Goal: Download file/media

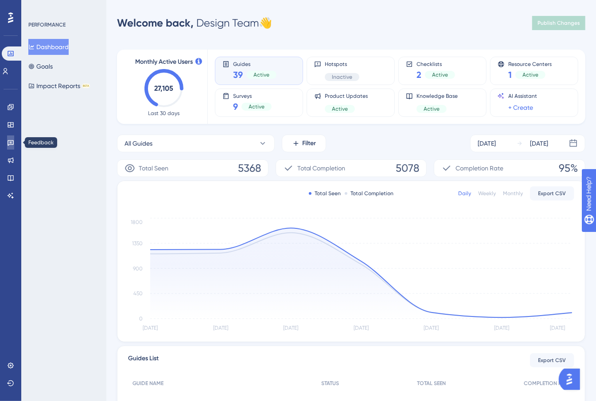
click at [7, 147] on link at bounding box center [10, 143] width 7 height 14
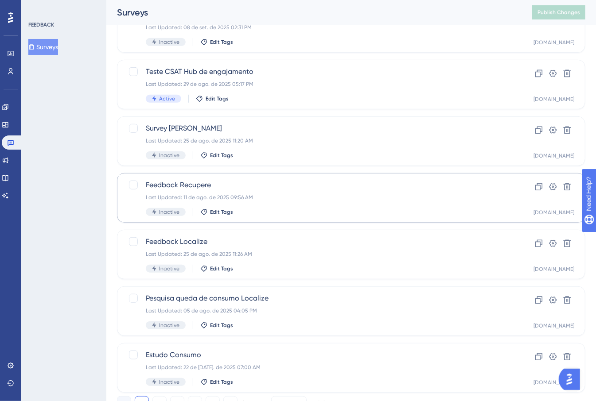
scroll to position [286, 0]
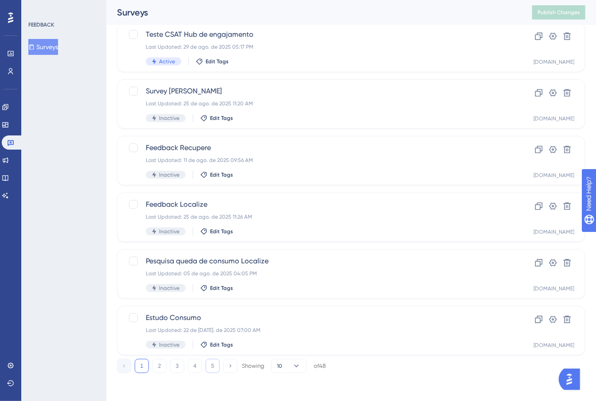
click at [211, 369] on button "5" at bounding box center [213, 366] width 14 height 14
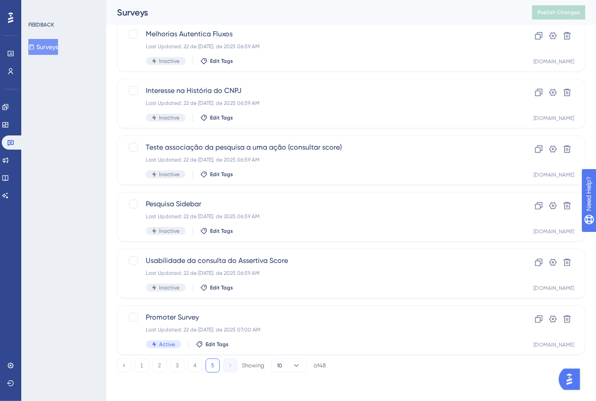
scroll to position [172, 0]
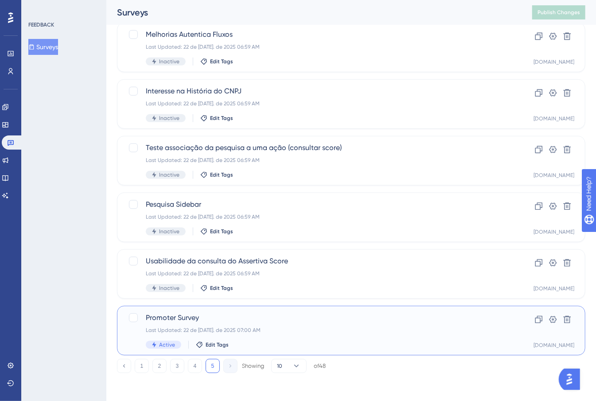
click at [333, 338] on div "Promoter Survey Last Updated: 22 de [DATE]. de 2025 07:00 AM Active Edit Tags" at bounding box center [316, 331] width 340 height 36
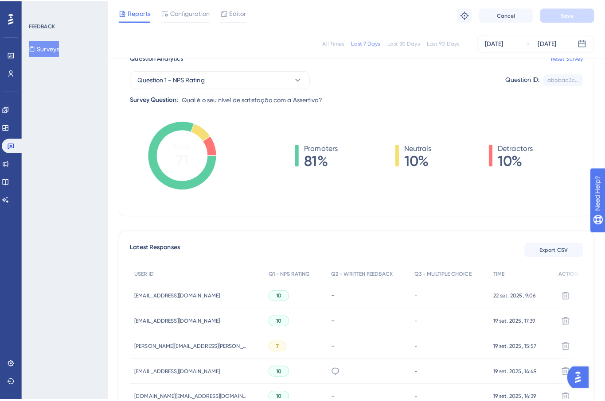
scroll to position [106, 0]
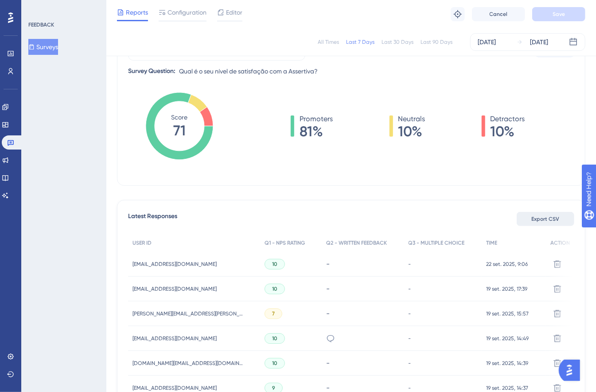
click at [535, 219] on span "Export CSV" at bounding box center [546, 219] width 28 height 7
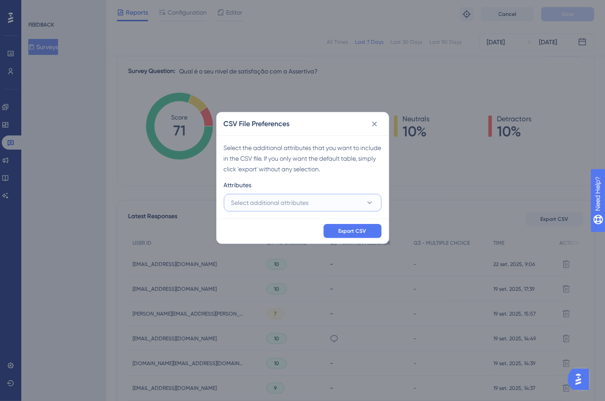
click at [323, 203] on button "Select additional attributes" at bounding box center [303, 203] width 158 height 18
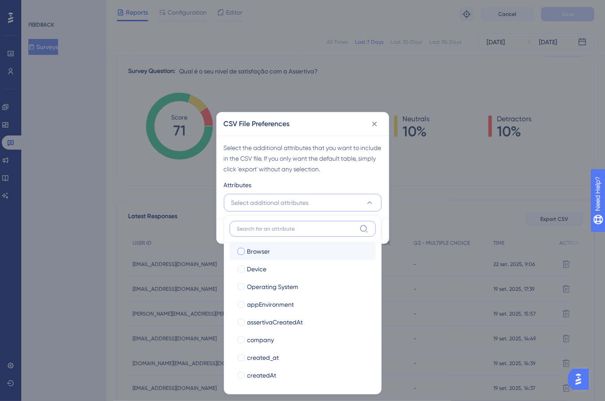
scroll to position [78, 0]
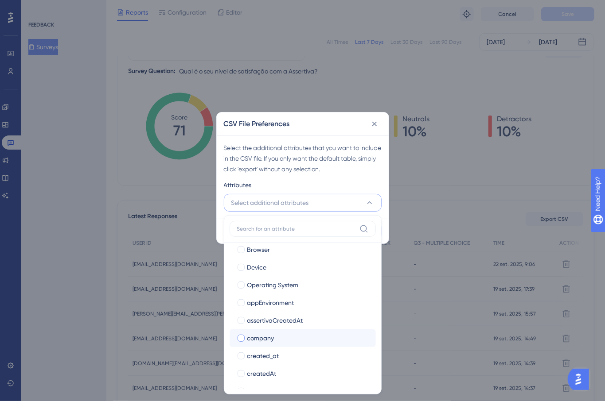
click at [259, 336] on span "company" at bounding box center [260, 338] width 27 height 11
checkbox input "true"
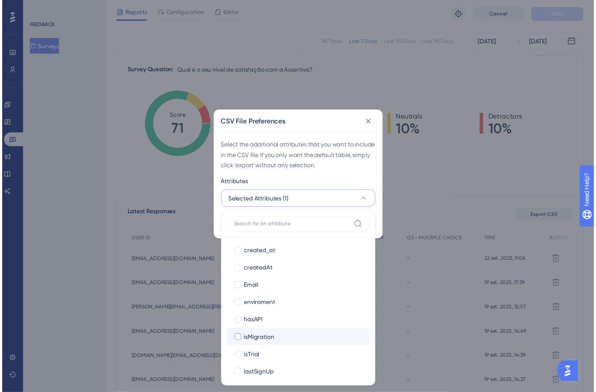
scroll to position [194, 0]
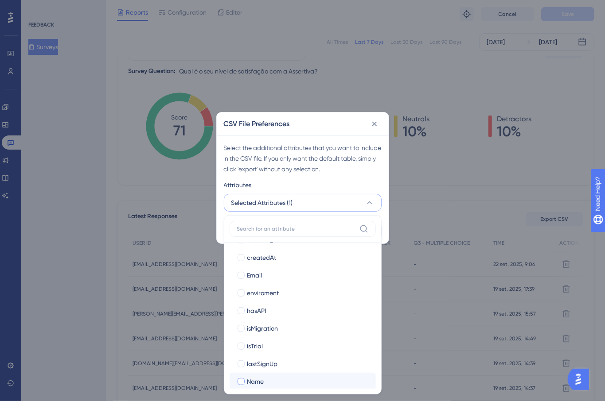
click at [263, 377] on span "Name" at bounding box center [255, 382] width 17 height 11
checkbox input "true"
click at [320, 144] on div "Select the additional attributes that you want to include in the CSV file. If y…" at bounding box center [303, 159] width 158 height 32
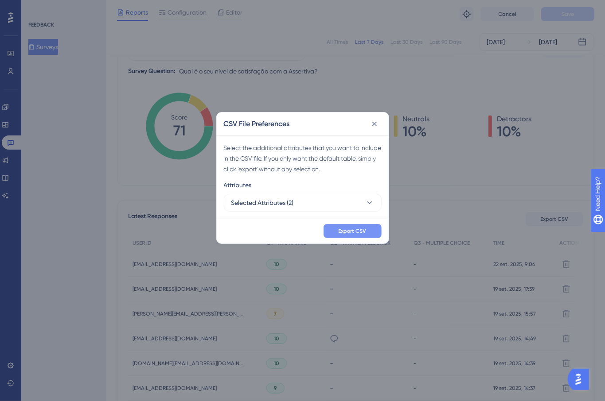
click at [352, 225] on button "Export CSV" at bounding box center [352, 231] width 58 height 14
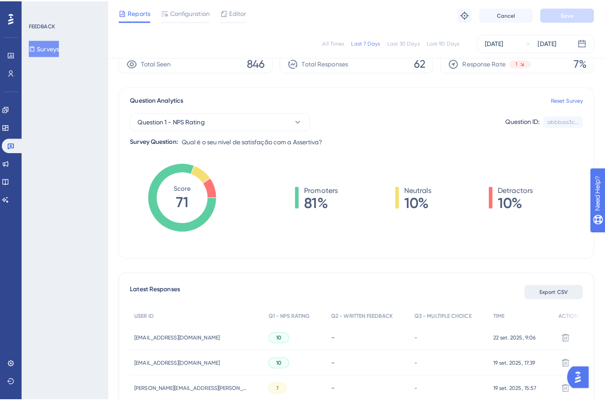
scroll to position [0, 0]
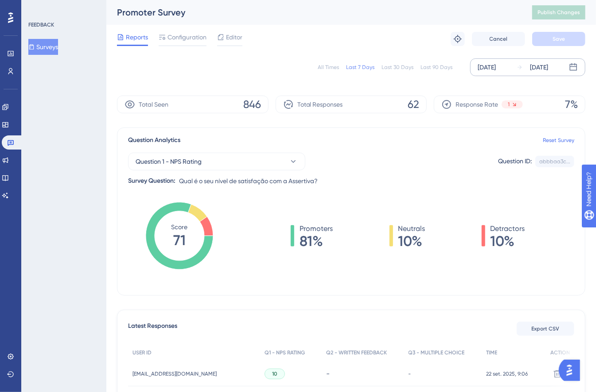
click at [496, 70] on div "[DATE]" at bounding box center [487, 67] width 18 height 11
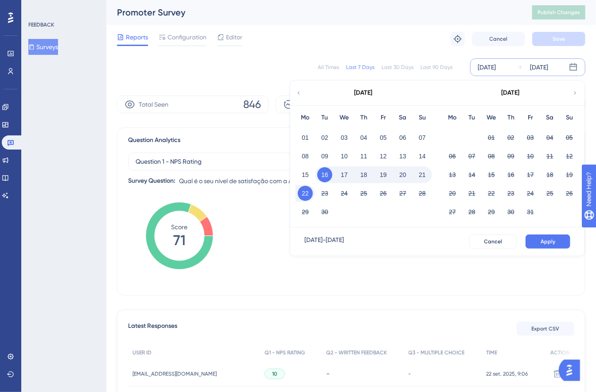
click at [300, 93] on icon at bounding box center [298, 93] width 6 height 8
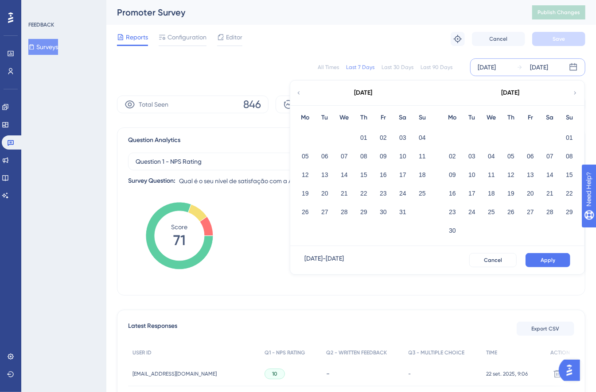
click at [300, 93] on icon at bounding box center [298, 93] width 6 height 8
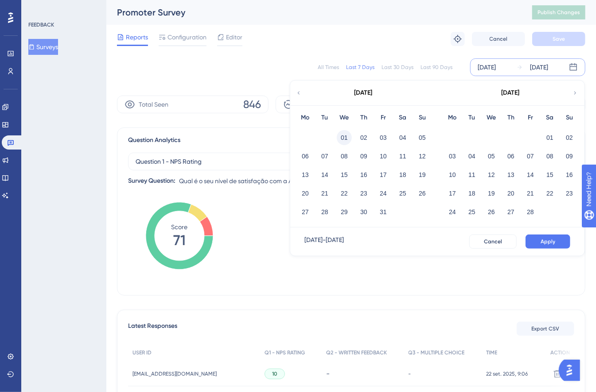
click at [339, 141] on button "01" at bounding box center [344, 137] width 15 height 15
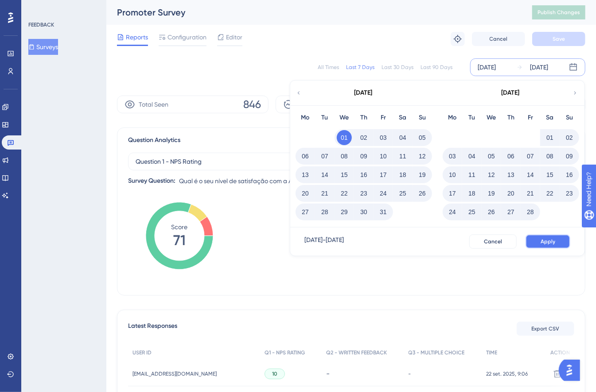
click at [553, 243] on span "Apply" at bounding box center [547, 241] width 15 height 7
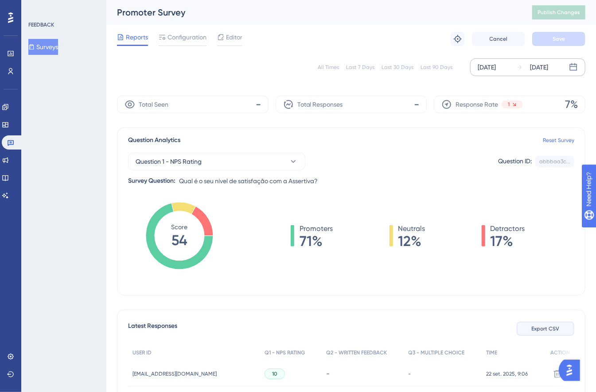
click at [540, 332] on span "Export CSV" at bounding box center [546, 329] width 28 height 7
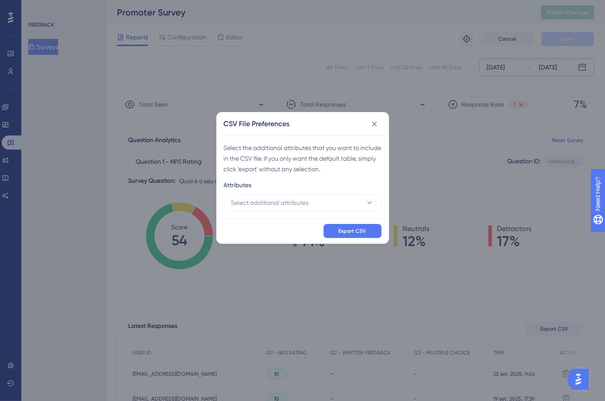
click at [297, 213] on div "Select the additional attributes that you want to include in the CSV file. If y…" at bounding box center [303, 177] width 172 height 83
click at [289, 208] on span "Select additional attributes" at bounding box center [270, 203] width 78 height 11
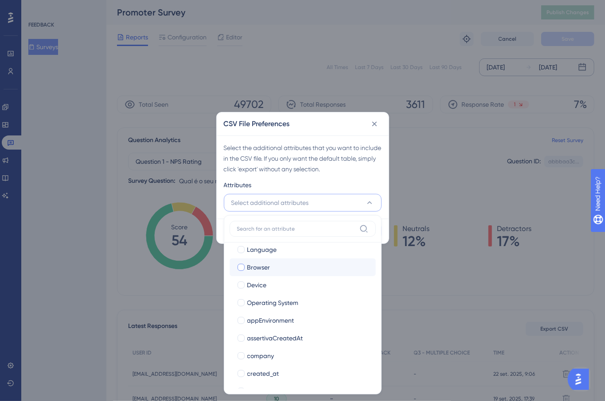
scroll to position [107, 0]
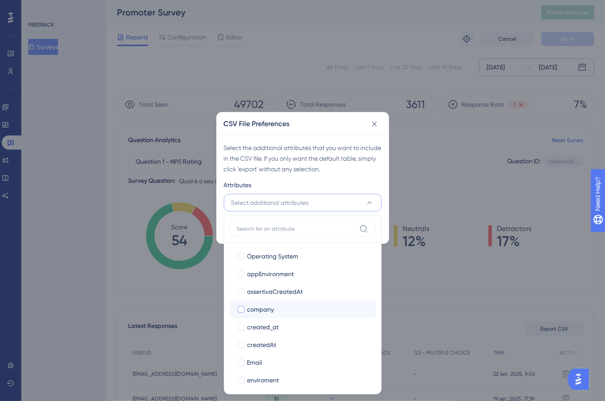
click at [251, 304] on span "company" at bounding box center [260, 309] width 27 height 11
checkbox input "true"
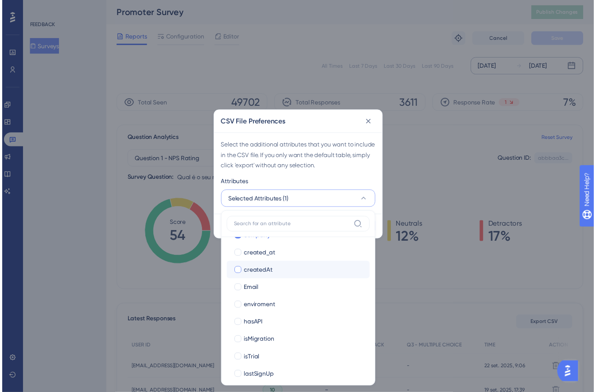
scroll to position [193, 0]
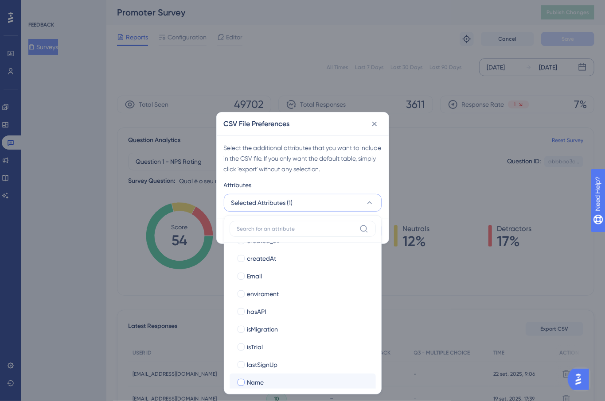
click at [265, 384] on div "Name" at bounding box center [307, 382] width 121 height 11
checkbox input "true"
click at [299, 160] on div "Select the additional attributes that you want to include in the CSV file. If y…" at bounding box center [303, 159] width 158 height 32
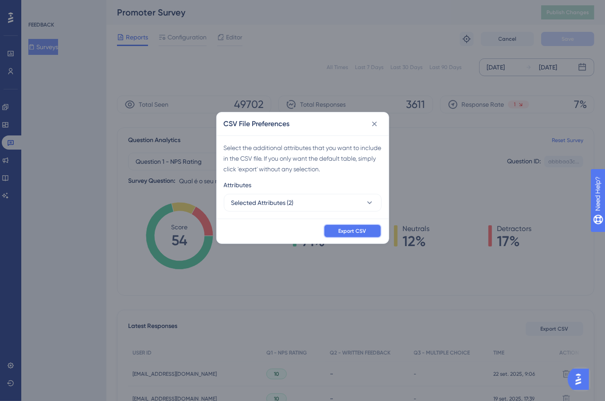
click at [341, 229] on span "Export CSV" at bounding box center [352, 231] width 28 height 7
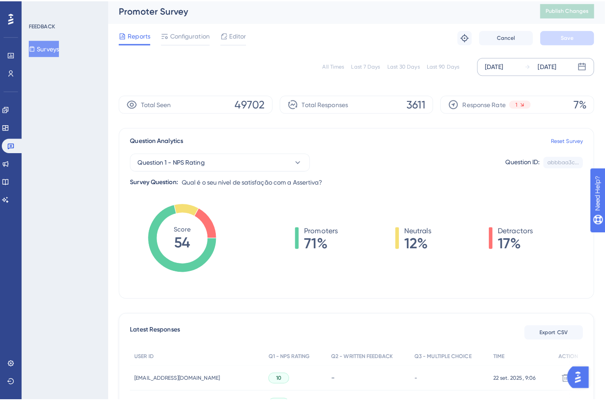
scroll to position [89, 0]
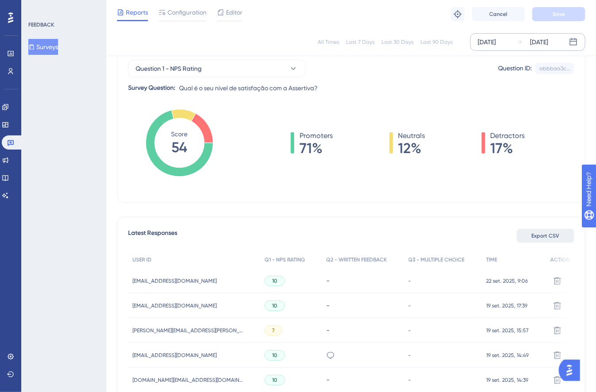
click at [539, 236] on span "Export CSV" at bounding box center [546, 236] width 28 height 7
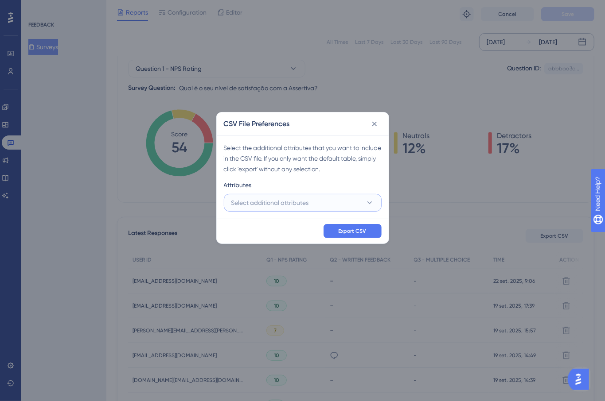
click at [319, 207] on button "Select additional attributes" at bounding box center [303, 203] width 158 height 18
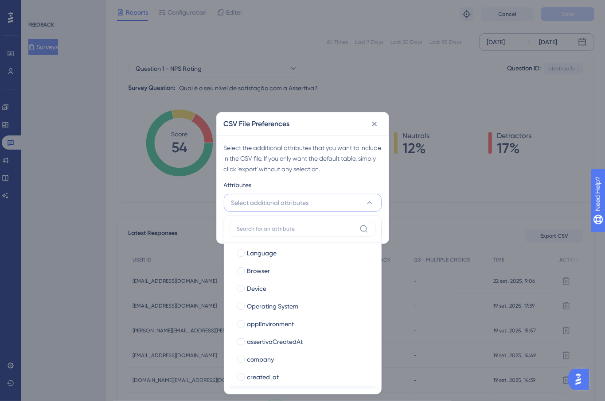
scroll to position [119, 0]
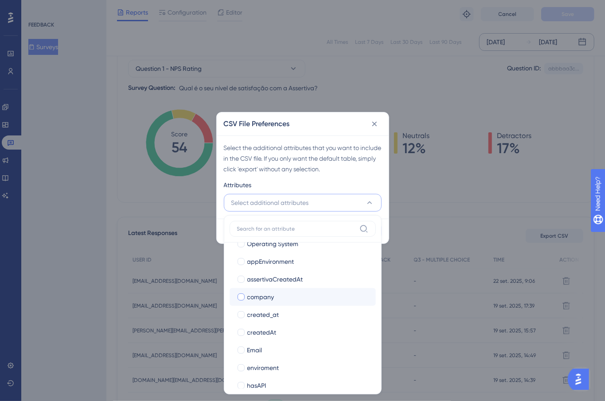
click at [268, 298] on span "company" at bounding box center [260, 297] width 27 height 11
checkbox input "true"
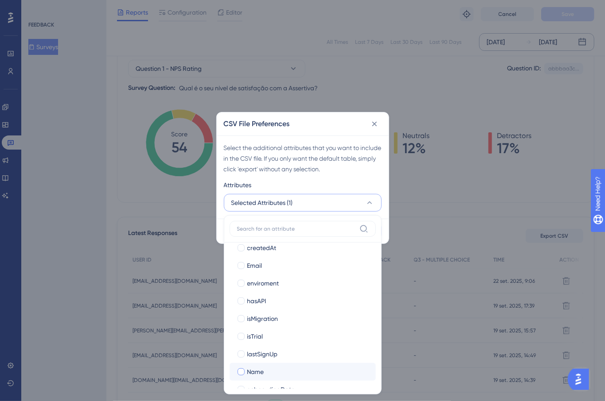
scroll to position [215, 0]
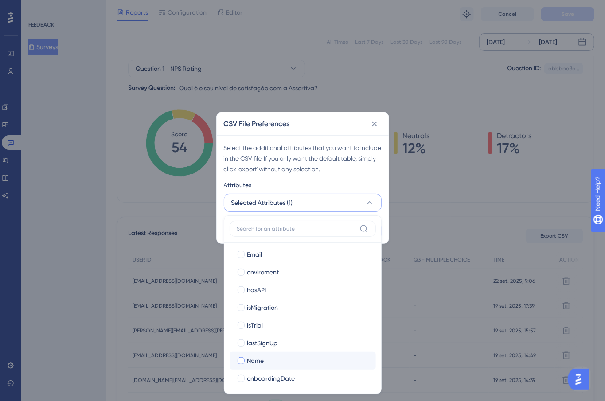
click at [270, 358] on div "Name" at bounding box center [307, 361] width 121 height 11
checkbox input "true"
click at [314, 162] on div "Select the additional attributes that you want to include in the CSV file. If y…" at bounding box center [303, 159] width 158 height 32
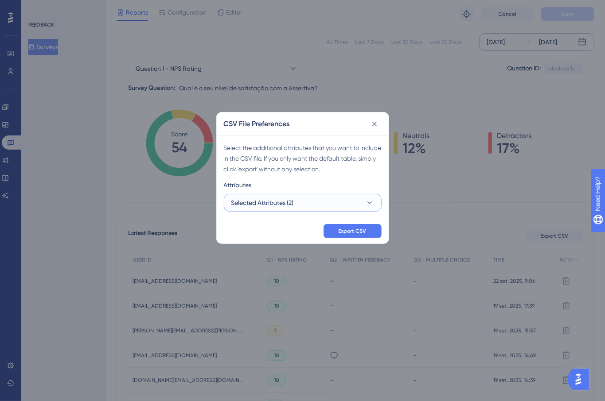
click at [320, 207] on button "Selected Attributes (2)" at bounding box center [303, 203] width 158 height 18
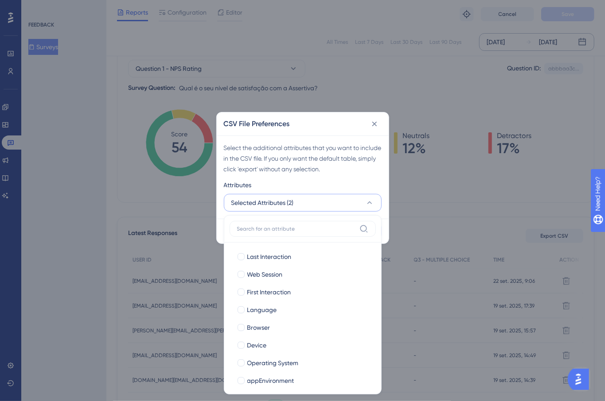
click at [321, 160] on div "Select the additional attributes that you want to include in the CSV file. If y…" at bounding box center [303, 159] width 158 height 32
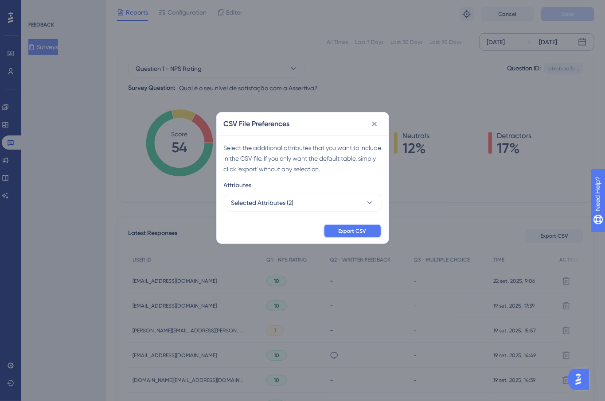
click at [365, 231] on span "Export CSV" at bounding box center [352, 231] width 28 height 7
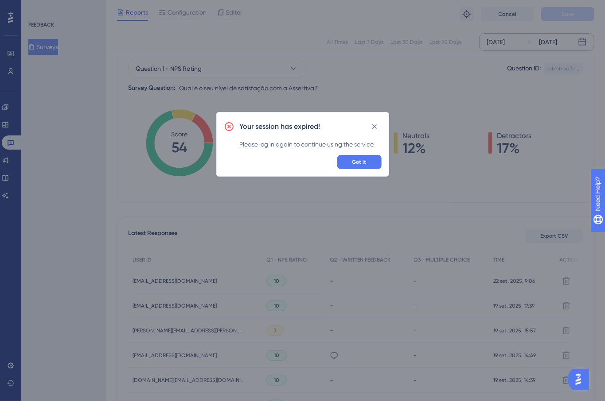
click at [313, 128] on h2 "Your session has expired!" at bounding box center [280, 126] width 81 height 11
click at [373, 130] on icon at bounding box center [374, 126] width 9 height 9
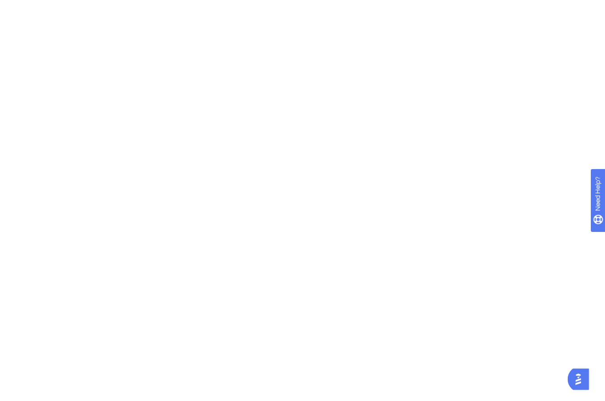
scroll to position [0, 0]
